Goal: Task Accomplishment & Management: Complete application form

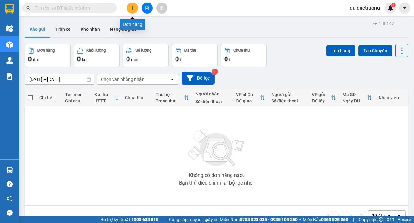
click at [132, 9] on icon "plus" at bounding box center [132, 8] width 4 height 4
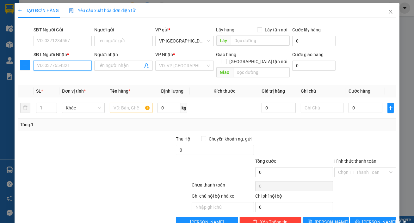
drag, startPoint x: 54, startPoint y: 64, endPoint x: 54, endPoint y: 67, distance: 3.5
click at [54, 67] on input "SĐT Người Nhận *" at bounding box center [63, 65] width 59 height 10
drag, startPoint x: 62, startPoint y: 75, endPoint x: 65, endPoint y: 73, distance: 3.7
click at [64, 74] on div "0969142225" at bounding box center [62, 78] width 58 height 10
type input "0969142225"
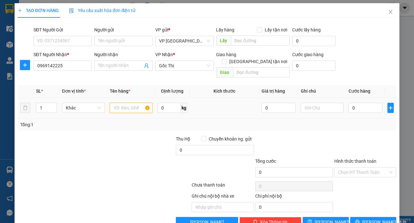
drag, startPoint x: 129, startPoint y: 103, endPoint x: 137, endPoint y: 107, distance: 9.4
click at [129, 103] on input "text" at bounding box center [131, 108] width 43 height 10
type input "1 bao"
click at [357, 103] on input "0" at bounding box center [366, 108] width 34 height 10
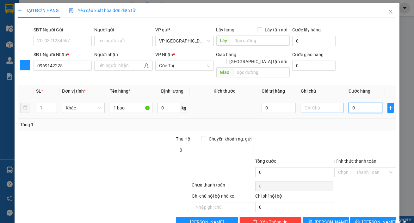
type input "005"
type input "5"
type input "0.050"
type input "50"
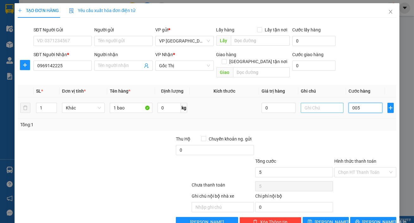
type input "50"
type input "50.000"
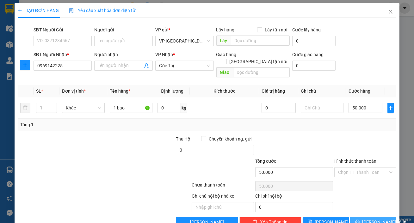
drag, startPoint x: 384, startPoint y: 210, endPoint x: 388, endPoint y: 208, distance: 4.6
click at [384, 217] on button "[PERSON_NAME] và In" at bounding box center [374, 222] width 46 height 10
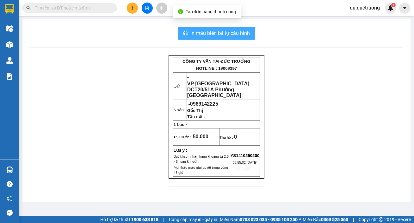
click at [227, 38] on button "In mẫu biên lai tự cấu hình" at bounding box center [216, 33] width 77 height 13
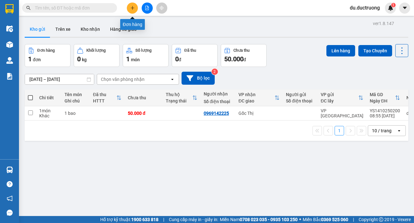
click at [131, 11] on button at bounding box center [132, 8] width 11 height 11
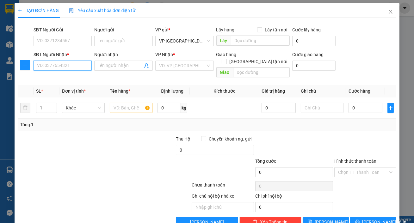
click at [87, 66] on input "SĐT Người Nhận *" at bounding box center [63, 65] width 59 height 10
type input "0347"
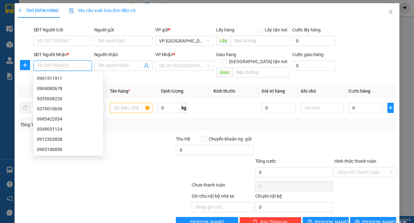
click at [66, 63] on input "SĐT Người Nhận *" at bounding box center [63, 65] width 59 height 10
click at [70, 66] on input "SĐT Người Nhận *" at bounding box center [63, 65] width 59 height 10
click at [45, 65] on input "SĐT Người Nhận *" at bounding box center [63, 65] width 59 height 10
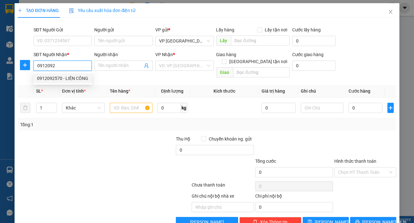
click at [67, 79] on div "0912092570 - LIÊN CÔNG" at bounding box center [62, 78] width 51 height 7
type input "0912092570"
type input "LIÊN CÔNG"
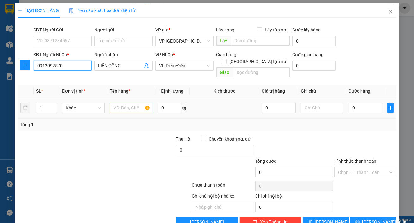
type input "0912092570"
click at [115, 103] on input "text" at bounding box center [131, 108] width 43 height 10
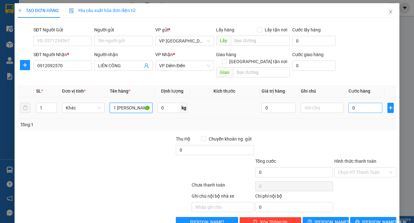
type input "1 [PERSON_NAME] 1 sơn"
click at [363, 104] on input "0" at bounding box center [366, 108] width 34 height 10
type input "006"
type input "6"
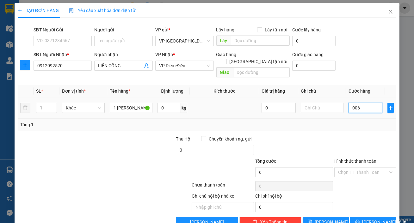
type input "0.060"
type input "60"
type input "60.000"
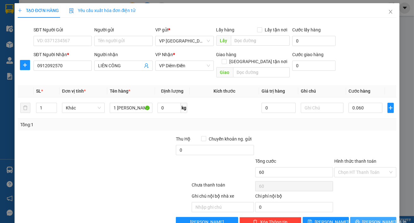
type input "60.000"
click at [369, 218] on span "[PERSON_NAME] và In" at bounding box center [385, 221] width 44 height 7
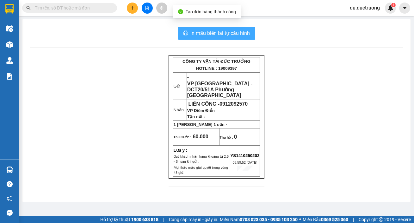
click at [202, 36] on span "In mẫu biên lai tự cấu hình" at bounding box center [221, 33] width 60 height 8
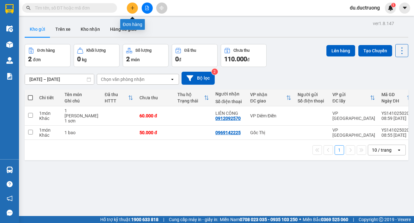
click at [128, 9] on button at bounding box center [132, 8] width 11 height 11
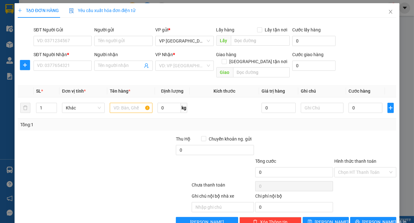
click at [55, 71] on div "SĐT Người Nhận * VD: 0377654321" at bounding box center [63, 62] width 59 height 22
click at [57, 66] on input "SĐT Người Nhận *" at bounding box center [63, 65] width 59 height 10
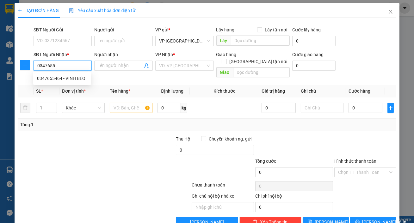
click at [82, 78] on div "0347655464 - VINH BÉO" at bounding box center [62, 78] width 50 height 7
type input "0347655464"
type input "VINH BÉO"
type input "0347655464"
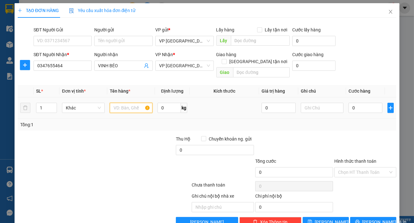
click at [139, 103] on input "text" at bounding box center [131, 108] width 43 height 10
type input "1 [PERSON_NAME]"
click at [368, 103] on input "0" at bounding box center [366, 108] width 34 height 10
type input "005"
type input "5"
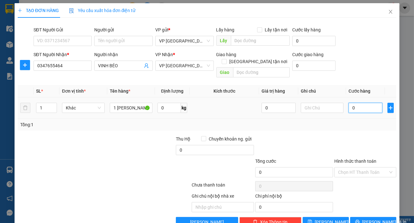
type input "5"
type input "0.050"
type input "50"
type input "50.000"
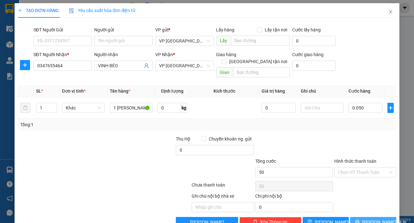
type input "50.000"
click at [383, 219] on div "TẠO ĐƠN HÀNG Yêu cầu xuất hóa đơn điện tử Transit Pickup Surcharge Ids Transit …" at bounding box center [207, 117] width 385 height 228
click at [374, 220] on div "TẠO ĐƠN HÀNG Yêu cầu xuất hóa đơn điện tử Transit Pickup Surcharge Ids Transit …" at bounding box center [207, 117] width 385 height 228
click at [375, 218] on span "[PERSON_NAME] và In" at bounding box center [385, 221] width 44 height 7
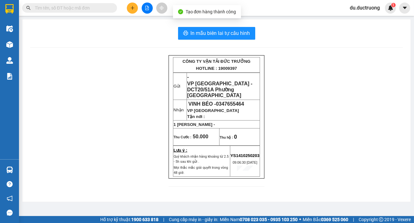
click at [210, 25] on div "In mẫu biên lai tự cấu hình CÔNG TY VẬN TẢI ĐỨC TRƯỞNG HOTLINE : 19009397 Gửi -…" at bounding box center [216, 110] width 389 height 182
click at [213, 38] on button "In mẫu biên lai tự cấu hình" at bounding box center [216, 33] width 77 height 13
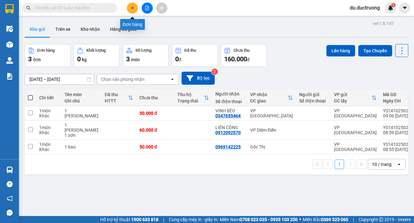
click at [130, 10] on button at bounding box center [132, 8] width 11 height 11
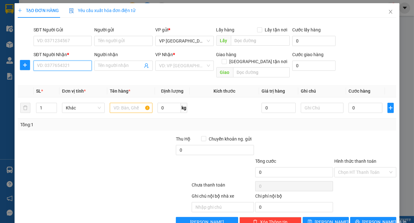
click at [72, 68] on input "SĐT Người Nhận *" at bounding box center [63, 65] width 59 height 10
click at [66, 68] on input "SĐT Người Nhận *" at bounding box center [63, 65] width 59 height 10
click at [68, 75] on div "0963394633" at bounding box center [62, 78] width 50 height 7
type input "0963394633"
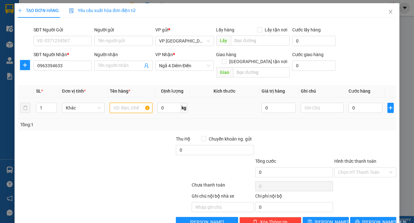
click at [118, 103] on input "text" at bounding box center [131, 108] width 43 height 10
type input "1 túi vàng"
click at [370, 104] on input "0" at bounding box center [366, 108] width 34 height 10
type input "004"
type input "4"
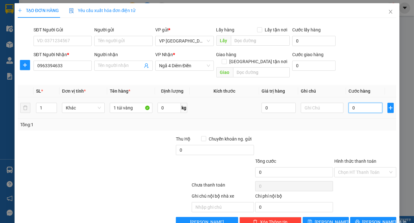
type input "4"
type input "0.040"
type input "40"
type input "40.000"
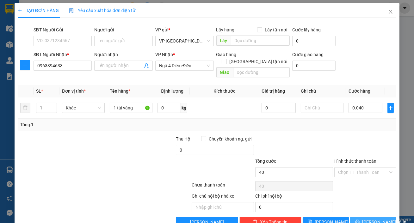
type input "40.000"
click at [373, 218] on span "[PERSON_NAME] và In" at bounding box center [385, 221] width 44 height 7
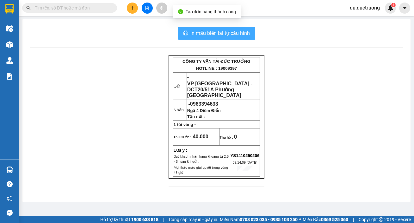
click at [240, 35] on span "In mẫu biên lai tự cấu hình" at bounding box center [221, 33] width 60 height 8
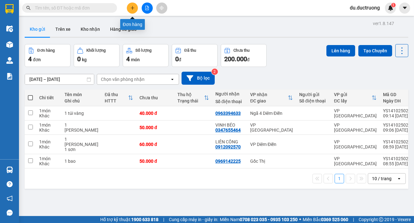
click at [131, 9] on icon "plus" at bounding box center [132, 8] width 4 height 4
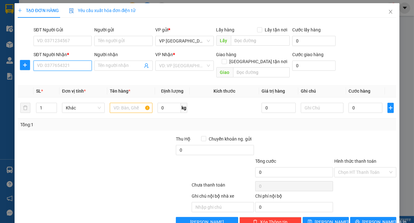
click at [76, 69] on input "SĐT Người Nhận *" at bounding box center [63, 65] width 59 height 10
click at [82, 66] on input "SĐT Người Nhận *" at bounding box center [63, 65] width 59 height 10
click at [52, 78] on div "0382262212 - an" at bounding box center [62, 78] width 50 height 7
type input "0382262212"
type input "an"
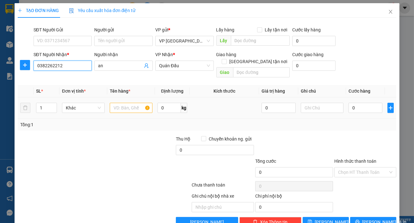
type input "0382262212"
click at [127, 103] on input "text" at bounding box center [131, 108] width 43 height 10
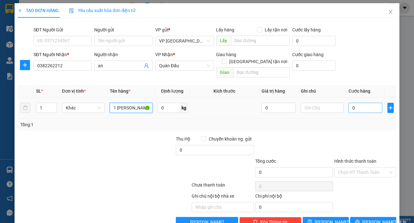
type input "1 [PERSON_NAME]"
click at [361, 103] on input "0" at bounding box center [366, 108] width 34 height 10
type input "005"
type input "5"
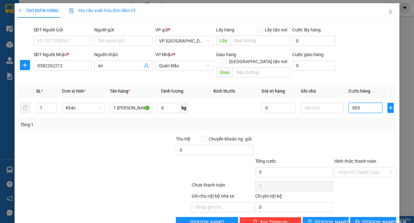
type input "0.050"
type input "50"
type input "50.000"
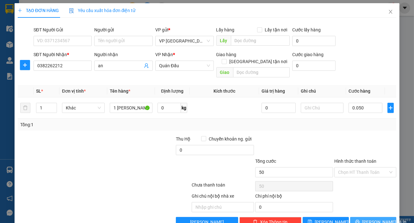
type input "50.000"
click at [368, 218] on span "[PERSON_NAME] và In" at bounding box center [385, 221] width 44 height 7
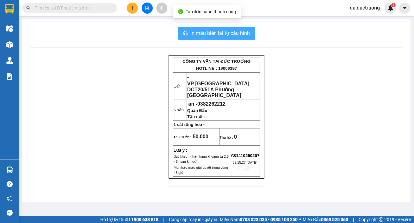
click at [222, 35] on span "In mẫu biên lai tự cấu hình" at bounding box center [221, 33] width 60 height 8
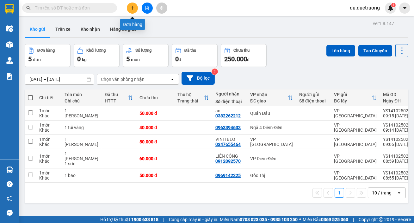
click at [128, 9] on button at bounding box center [132, 8] width 11 height 11
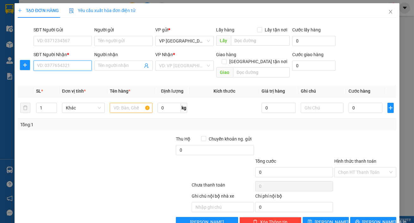
drag, startPoint x: 66, startPoint y: 63, endPoint x: 72, endPoint y: 78, distance: 15.2
click at [66, 64] on input "SĐT Người Nhận *" at bounding box center [63, 65] width 59 height 10
click at [60, 79] on div "0981563789" at bounding box center [62, 78] width 50 height 7
type input "0981563789"
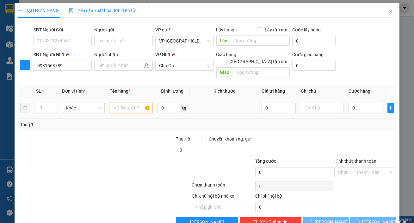
click at [126, 103] on input "text" at bounding box center [131, 108] width 43 height 10
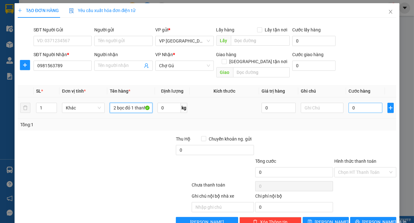
type input "2 bọc đỏ 1 thanh"
click at [369, 103] on input "0" at bounding box center [366, 108] width 34 height 10
type input "001"
type input "1"
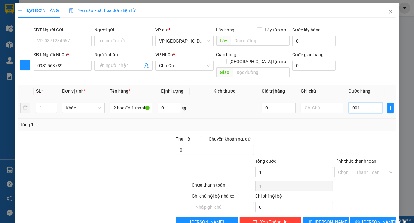
type input "0.012"
type input "12"
type input "00.120"
type input "120"
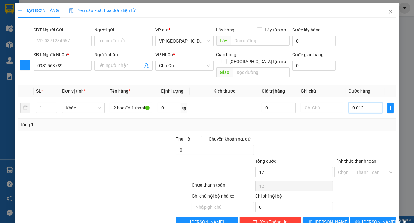
type input "120"
type input "120.000"
click at [380, 218] on span "[PERSON_NAME] và In" at bounding box center [385, 221] width 44 height 7
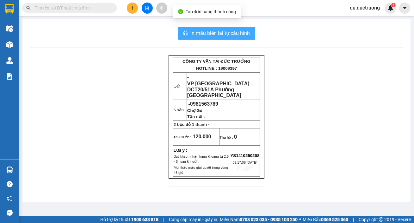
click at [240, 35] on span "In mẫu biên lai tự cấu hình" at bounding box center [221, 33] width 60 height 8
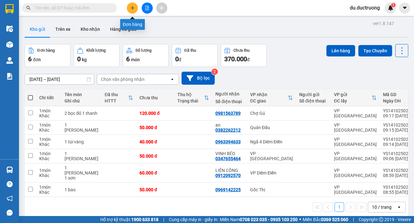
click at [133, 9] on icon "plus" at bounding box center [132, 8] width 4 height 4
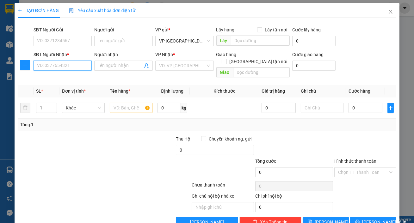
click at [72, 66] on input "SĐT Người Nhận *" at bounding box center [63, 65] width 59 height 10
drag, startPoint x: 155, startPoint y: 62, endPoint x: 172, endPoint y: 64, distance: 17.6
click at [159, 63] on div "VD: VP [GEOGRAPHIC_DATA]" at bounding box center [184, 65] width 59 height 10
type input "0904008877"
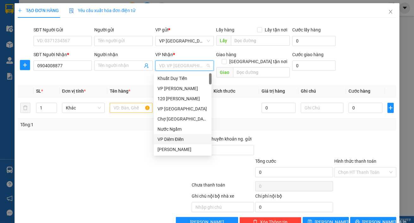
click at [179, 141] on div "VP Diêm Điền" at bounding box center [183, 139] width 50 height 7
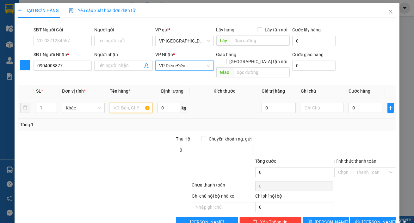
click at [121, 103] on input "text" at bounding box center [131, 108] width 43 height 10
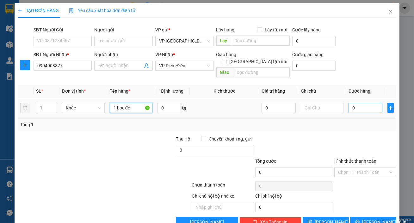
type input "1 bọc đỏ"
click at [351, 103] on input "0" at bounding box center [366, 108] width 34 height 10
type input "003"
type input "3"
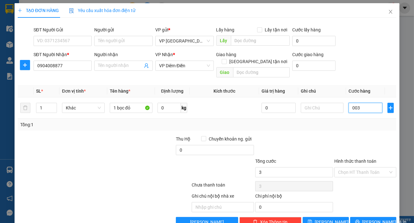
type input "0.030"
type input "30"
click at [384, 217] on button "[PERSON_NAME] và In" at bounding box center [374, 222] width 46 height 10
type input "30.000"
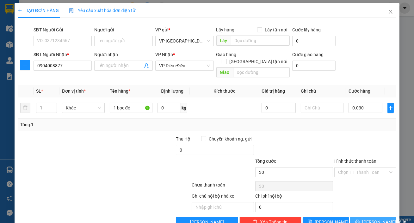
type input "30.000"
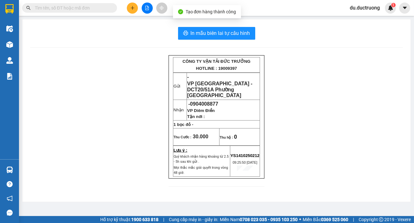
click at [245, 40] on div "In mẫu biên lai tự cấu hình CÔNG TY VẬN TẢI ĐỨC TRƯỞNG HOTLINE : 19009397 Gửi -…" at bounding box center [216, 110] width 389 height 182
click at [245, 37] on span "In mẫu biên lai tự cấu hình" at bounding box center [221, 33] width 60 height 8
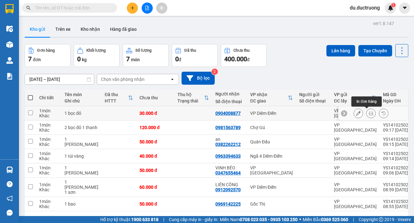
click at [369, 114] on icon at bounding box center [371, 113] width 4 height 4
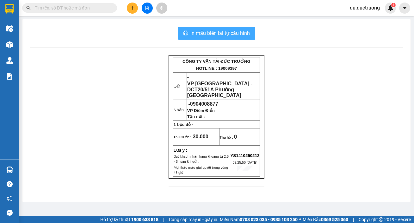
click at [240, 38] on button "In mẫu biên lai tự cấu hình" at bounding box center [216, 33] width 77 height 13
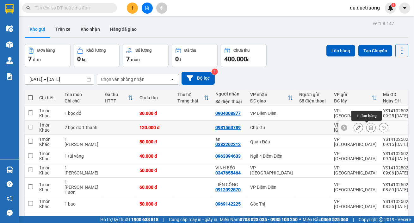
click at [369, 127] on icon at bounding box center [371, 127] width 4 height 4
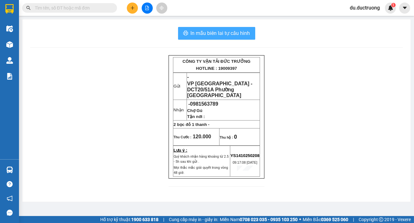
click at [232, 36] on span "In mẫu biên lai tự cấu hình" at bounding box center [221, 33] width 60 height 8
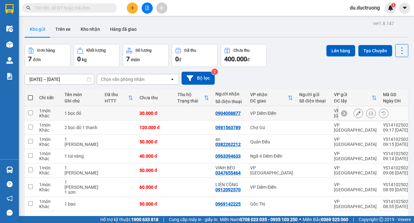
click at [123, 115] on td at bounding box center [119, 113] width 35 height 14
checkbox input "true"
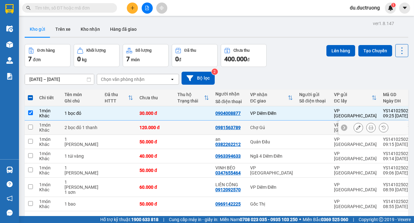
drag, startPoint x: 125, startPoint y: 131, endPoint x: 144, endPoint y: 134, distance: 18.9
click at [136, 131] on td "120.000 đ" at bounding box center [155, 127] width 38 height 14
checkbox input "true"
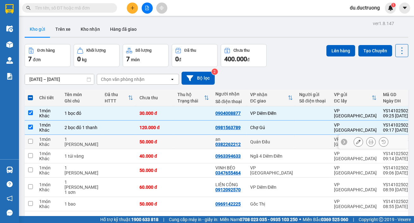
drag, startPoint x: 149, startPoint y: 142, endPoint x: 164, endPoint y: 141, distance: 14.7
click at [150, 142] on div "50.000 đ" at bounding box center [156, 141] width 32 height 5
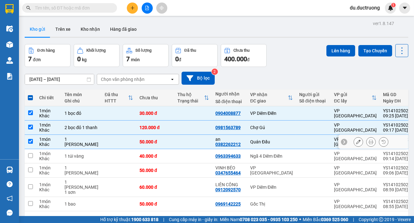
drag, startPoint x: 180, startPoint y: 141, endPoint x: 185, endPoint y: 140, distance: 5.1
click at [180, 141] on td at bounding box center [193, 142] width 38 height 14
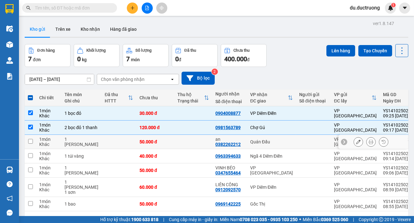
drag, startPoint x: 199, startPoint y: 142, endPoint x: 232, endPoint y: 136, distance: 33.4
click at [200, 142] on td at bounding box center [193, 142] width 38 height 14
checkbox input "true"
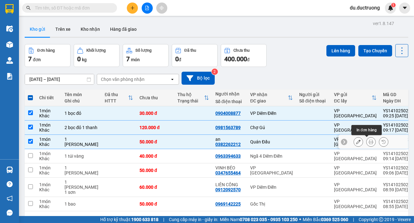
click at [369, 143] on icon at bounding box center [371, 141] width 4 height 4
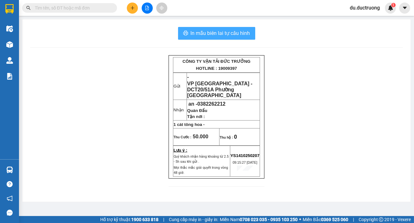
click at [202, 35] on span "In mẫu biên lai tự cấu hình" at bounding box center [221, 33] width 60 height 8
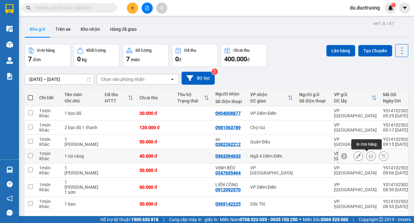
click at [369, 156] on icon at bounding box center [371, 156] width 4 height 4
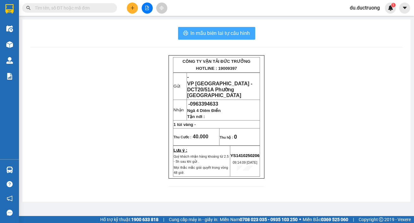
click at [222, 38] on button "In mẫu biên lai tự cấu hình" at bounding box center [216, 33] width 77 height 13
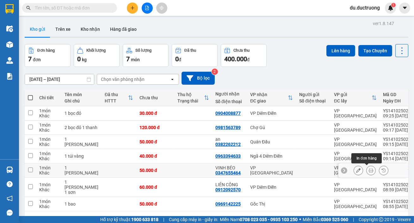
click at [369, 171] on icon at bounding box center [371, 170] width 4 height 4
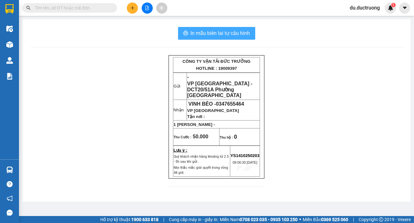
click at [234, 34] on span "In mẫu biên lai tự cấu hình" at bounding box center [221, 33] width 60 height 8
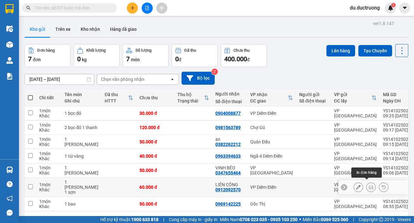
click at [369, 185] on icon at bounding box center [371, 187] width 4 height 4
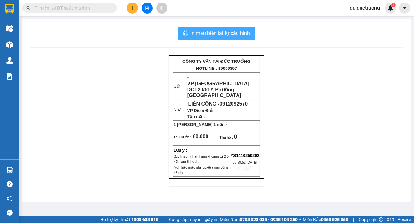
click at [230, 36] on span "In mẫu biên lai tự cấu hình" at bounding box center [221, 33] width 60 height 8
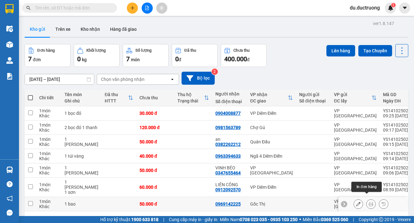
click at [369, 201] on icon at bounding box center [371, 203] width 4 height 4
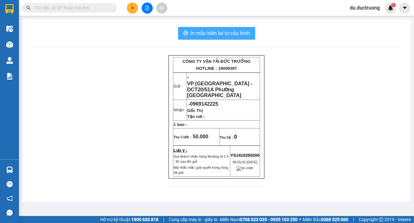
click at [222, 36] on span "In mẫu biên lai tự cấu hình" at bounding box center [221, 33] width 60 height 8
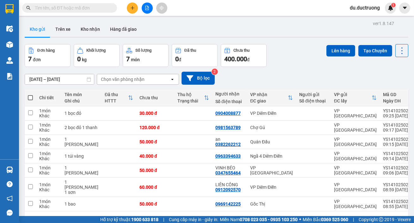
drag, startPoint x: 140, startPoint y: 8, endPoint x: 136, endPoint y: 9, distance: 3.6
click at [140, 8] on div at bounding box center [146, 8] width 47 height 11
click at [129, 9] on button at bounding box center [132, 8] width 11 height 11
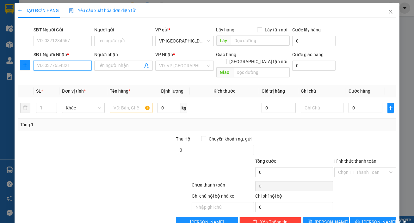
click at [68, 68] on input "SĐT Người Nhận *" at bounding box center [63, 65] width 59 height 10
click at [48, 79] on div "0971222956" at bounding box center [62, 78] width 50 height 7
type input "0971222956"
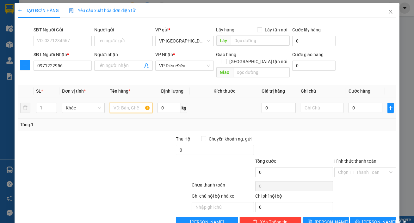
click at [110, 103] on input "text" at bounding box center [131, 108] width 43 height 10
type input "1 bọc trắng"
click at [354, 103] on input "0" at bounding box center [366, 108] width 34 height 10
type input "003"
type input "3"
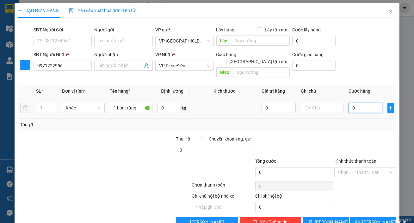
type input "3"
type input "0.030"
type input "30"
type input "30.000"
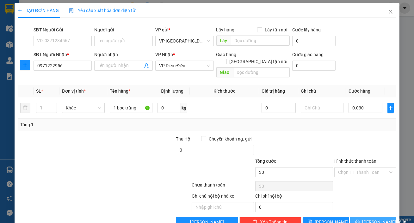
type input "30.000"
click at [383, 217] on button "[PERSON_NAME] và In" at bounding box center [374, 222] width 46 height 10
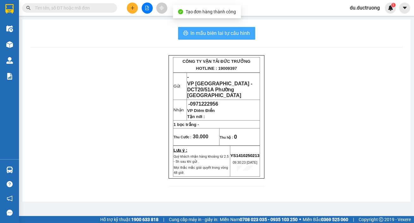
click at [224, 36] on span "In mẫu biên lai tự cấu hình" at bounding box center [221, 33] width 60 height 8
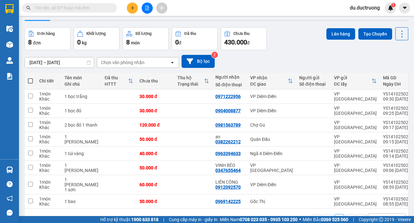
scroll to position [32, 0]
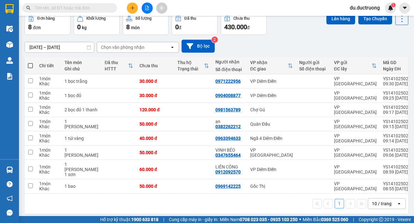
click at [29, 66] on span at bounding box center [30, 65] width 5 height 5
click at [30, 62] on input "checkbox" at bounding box center [30, 62] width 0 height 0
checkbox input "true"
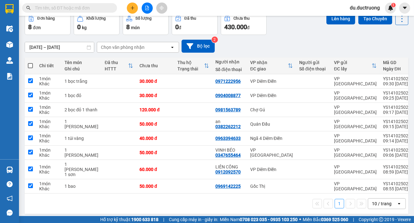
checkbox input "true"
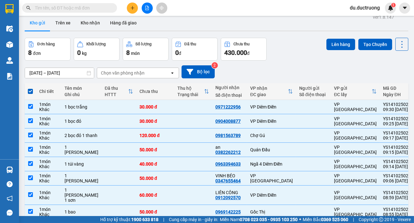
scroll to position [0, 0]
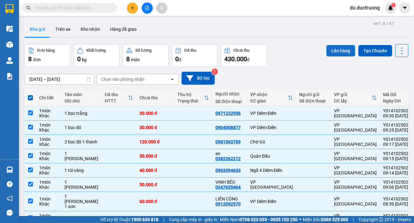
click at [338, 50] on button "Lên hàng" at bounding box center [341, 50] width 29 height 11
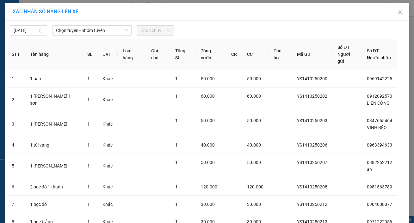
click at [103, 25] on div "[DATE] Chọn tuyến - nhóm tuyến Chọn chuyến" at bounding box center [207, 28] width 401 height 13
click at [104, 31] on span "Chọn tuyến - nhóm tuyến" at bounding box center [92, 30] width 72 height 9
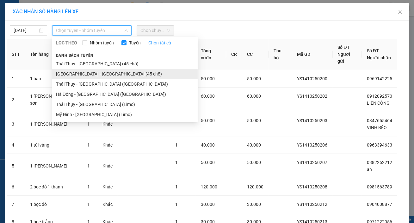
click at [120, 70] on li "[GEOGRAPHIC_DATA] - [GEOGRAPHIC_DATA] (45 chỗ)" at bounding box center [125, 74] width 146 height 10
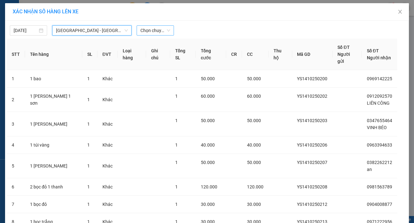
drag, startPoint x: 141, startPoint y: 30, endPoint x: 139, endPoint y: 35, distance: 4.8
click at [141, 35] on span "Chọn chuyến" at bounding box center [156, 30] width 30 height 9
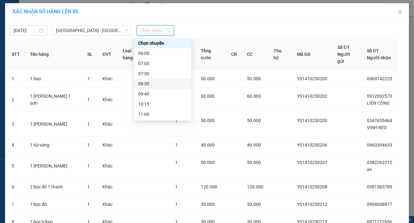
click at [161, 85] on div "08:30" at bounding box center [162, 83] width 49 height 7
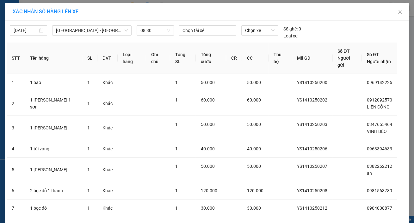
scroll to position [50, 0]
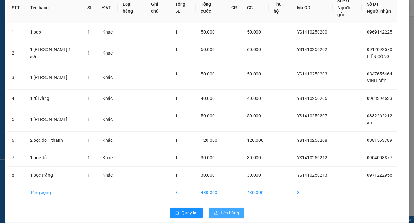
click at [236, 209] on span "Lên hàng" at bounding box center [230, 212] width 18 height 7
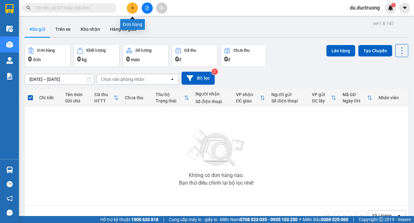
click at [135, 9] on icon "plus" at bounding box center [132, 8] width 4 height 4
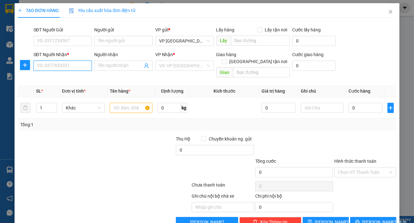
click at [54, 67] on input "SĐT Người Nhận *" at bounding box center [63, 65] width 59 height 10
click at [46, 79] on div "0862363232" at bounding box center [62, 78] width 50 height 7
type input "0862363232"
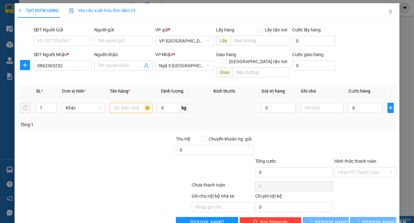
drag, startPoint x: 104, startPoint y: 95, endPoint x: 109, endPoint y: 99, distance: 6.5
click at [105, 97] on td "Khác" at bounding box center [84, 107] width 48 height 21
click at [111, 103] on input "text" at bounding box center [131, 108] width 43 height 10
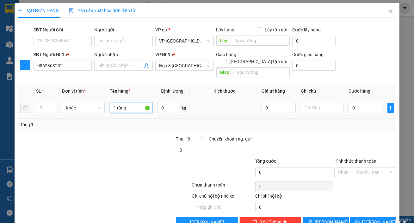
type input "1 răng"
click at [358, 97] on td "0" at bounding box center [365, 107] width 39 height 21
click at [358, 103] on input "0" at bounding box center [366, 108] width 34 height 10
type input "003"
type input "3"
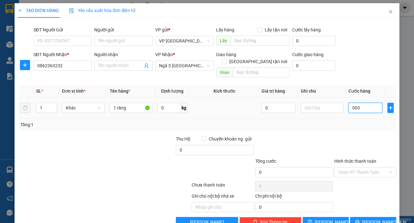
type input "3"
type input "0.030"
type input "30"
type input "30.000"
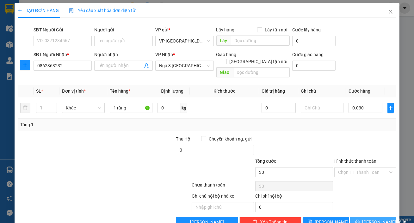
type input "30.000"
click at [376, 218] on span "[PERSON_NAME] và In" at bounding box center [385, 221] width 44 height 7
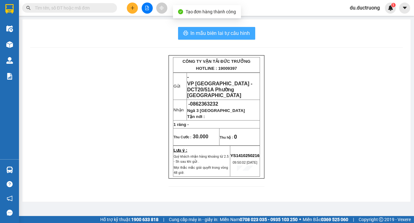
click at [207, 33] on span "In mẫu biên lai tự cấu hình" at bounding box center [221, 33] width 60 height 8
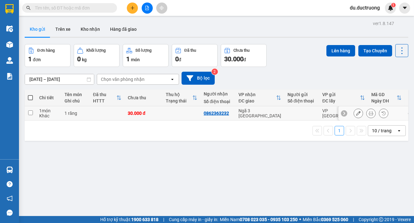
click at [356, 118] on div at bounding box center [374, 113] width 70 height 14
click at [357, 113] on icon at bounding box center [359, 113] width 4 height 4
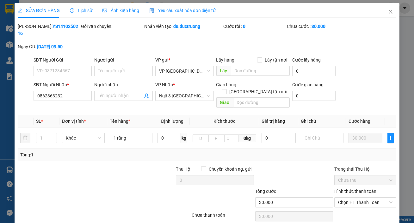
type input "0862363232"
type input "30.000"
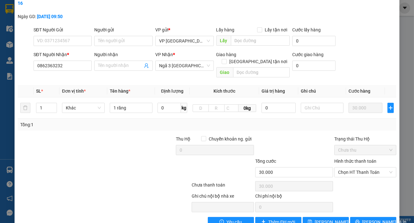
scroll to position [39, 0]
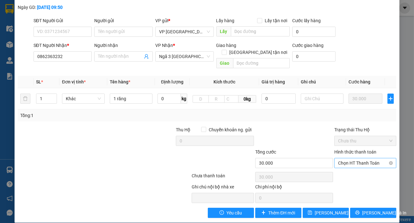
click at [361, 158] on span "Chọn HT Thanh Toán" at bounding box center [365, 162] width 54 height 9
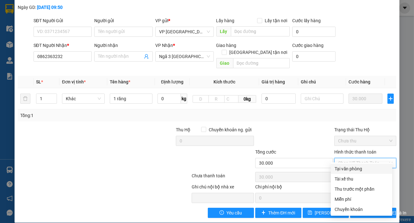
click at [355, 169] on div "Tại văn phòng" at bounding box center [362, 168] width 54 height 7
type input "0"
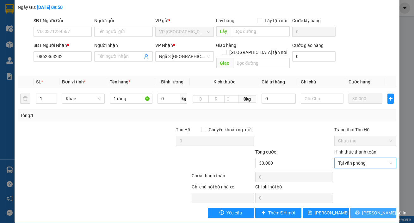
click at [376, 209] on span "[PERSON_NAME] và In" at bounding box center [385, 212] width 44 height 7
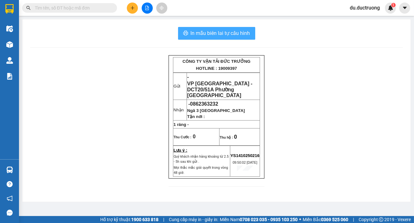
click at [228, 34] on span "In mẫu biên lai tự cấu hình" at bounding box center [221, 33] width 60 height 8
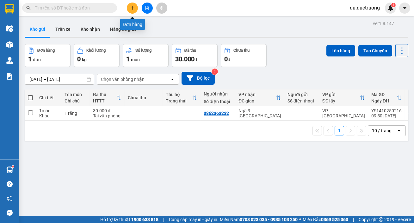
click at [130, 8] on icon "plus" at bounding box center [132, 8] width 4 height 4
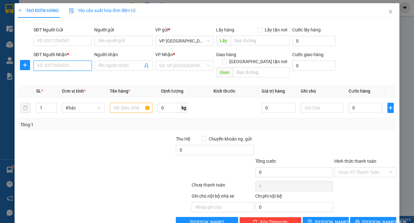
click at [77, 69] on input "SĐT Người Nhận *" at bounding box center [63, 65] width 59 height 10
click at [77, 76] on div "0377695181" at bounding box center [62, 78] width 50 height 7
type input "0377695181"
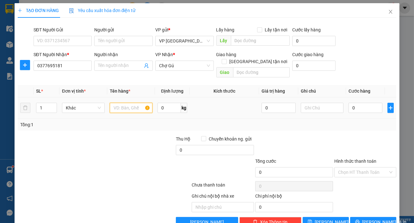
click at [128, 105] on input "text" at bounding box center [131, 108] width 43 height 10
type input "1 hộp"
click at [367, 103] on input "0" at bounding box center [366, 108] width 34 height 10
type input "003"
type input "3"
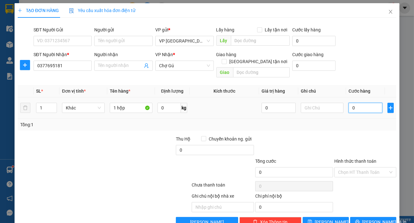
type input "3"
type input "0.030"
type input "30"
click at [353, 217] on button "[PERSON_NAME] và In" at bounding box center [374, 222] width 46 height 10
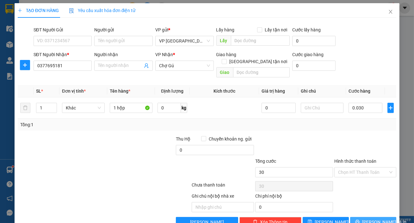
type input "30.000"
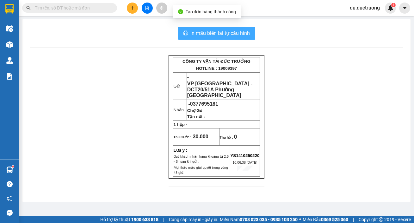
click at [224, 38] on button "In mẫu biên lai tự cấu hình" at bounding box center [216, 33] width 77 height 13
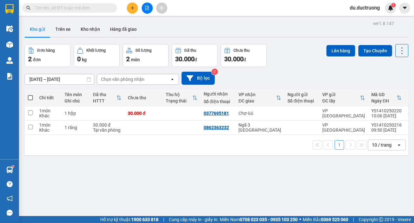
click at [132, 9] on icon "plus" at bounding box center [132, 8] width 4 height 4
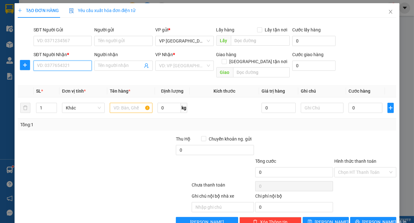
click at [65, 62] on input "SĐT Người Nhận *" at bounding box center [63, 65] width 59 height 10
click at [72, 80] on div "0964883132" at bounding box center [62, 78] width 50 height 7
type input "0964883132"
click at [123, 101] on div at bounding box center [131, 107] width 43 height 13
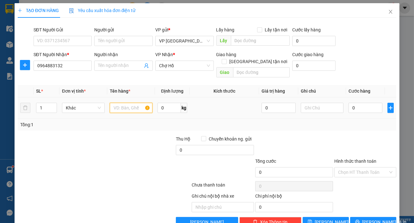
click at [121, 103] on input "text" at bounding box center [131, 108] width 43 height 10
type input "1 bọc trắng"
click at [354, 101] on div "0" at bounding box center [366, 107] width 34 height 13
click at [354, 103] on input "0" at bounding box center [366, 108] width 34 height 10
type input "004"
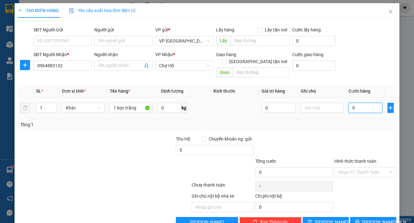
type input "4"
type input "0.040"
type input "40"
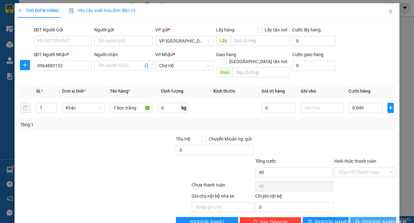
type input "40.000"
drag, startPoint x: 362, startPoint y: 212, endPoint x: 363, endPoint y: 209, distance: 3.4
click at [362, 217] on button "[PERSON_NAME] và In" at bounding box center [374, 222] width 46 height 10
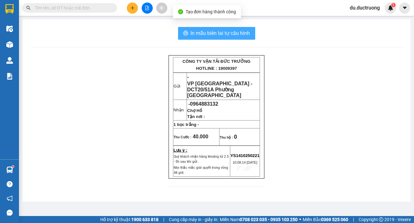
click at [227, 37] on button "In mẫu biên lai tự cấu hình" at bounding box center [216, 33] width 77 height 13
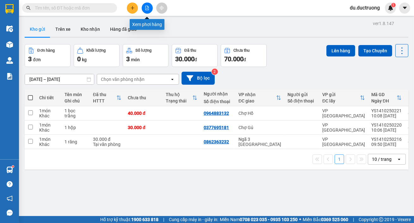
click at [143, 9] on button at bounding box center [147, 8] width 11 height 11
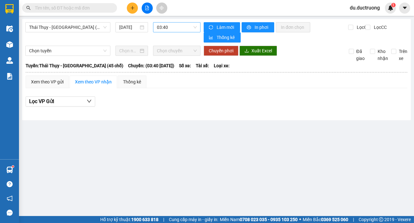
drag, startPoint x: 166, startPoint y: 25, endPoint x: 177, endPoint y: 27, distance: 11.5
click at [171, 27] on span "03:40" at bounding box center [177, 26] width 40 height 9
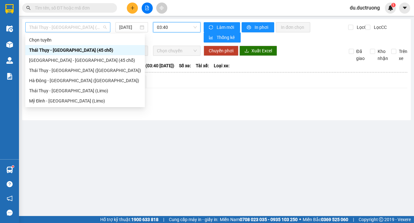
drag, startPoint x: 95, startPoint y: 25, endPoint x: 96, endPoint y: 30, distance: 4.5
click at [95, 26] on span "Thái Thụy - [GEOGRAPHIC_DATA] (45 chỗ)" at bounding box center [68, 26] width 78 height 9
drag, startPoint x: 90, startPoint y: 61, endPoint x: 102, endPoint y: 55, distance: 13.5
click at [90, 61] on div "[GEOGRAPHIC_DATA] - [GEOGRAPHIC_DATA] (45 chỗ)" at bounding box center [85, 60] width 112 height 7
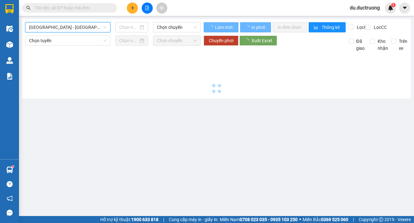
type input "[DATE]"
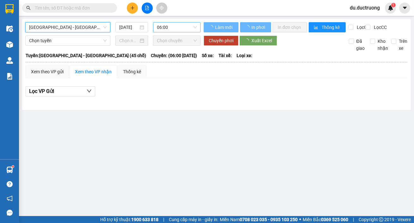
click at [176, 28] on span "06:00" at bounding box center [177, 26] width 40 height 9
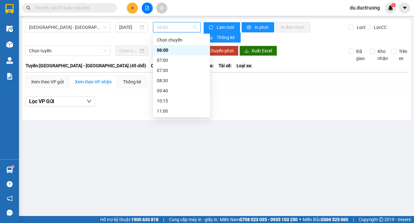
scroll to position [19, 0]
click at [172, 62] on div "08:30" at bounding box center [181, 61] width 49 height 7
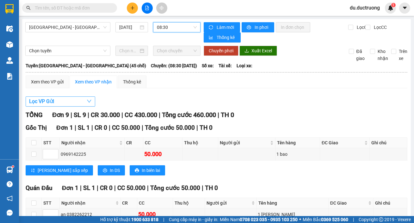
click at [66, 98] on button "Lọc VP Gửi" at bounding box center [61, 101] width 70 height 10
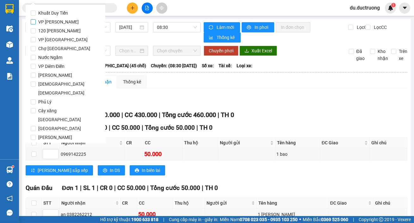
click at [38, 25] on span "VP [PERSON_NAME]" at bounding box center [59, 21] width 46 height 9
click at [36, 24] on input "VP [PERSON_NAME]" at bounding box center [33, 21] width 5 height 5
click at [63, 24] on span "VP [PERSON_NAME]" at bounding box center [59, 21] width 46 height 9
click at [36, 24] on input "VP [PERSON_NAME]" at bounding box center [33, 21] width 5 height 5
checkbox input "false"
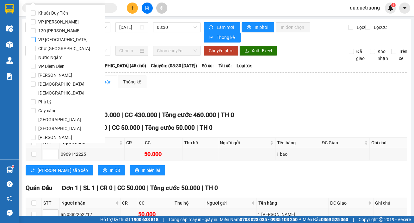
click at [57, 41] on span "VP [GEOGRAPHIC_DATA]" at bounding box center [63, 39] width 54 height 9
click at [36, 41] on input "VP [GEOGRAPHIC_DATA]" at bounding box center [33, 39] width 5 height 5
checkbox input "true"
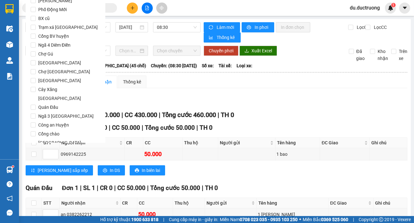
scroll to position [527, 0]
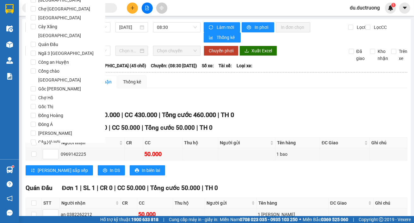
click at [43, 173] on button "Lọc" at bounding box center [39, 178] width 17 height 10
